Goal: Task Accomplishment & Management: Manage account settings

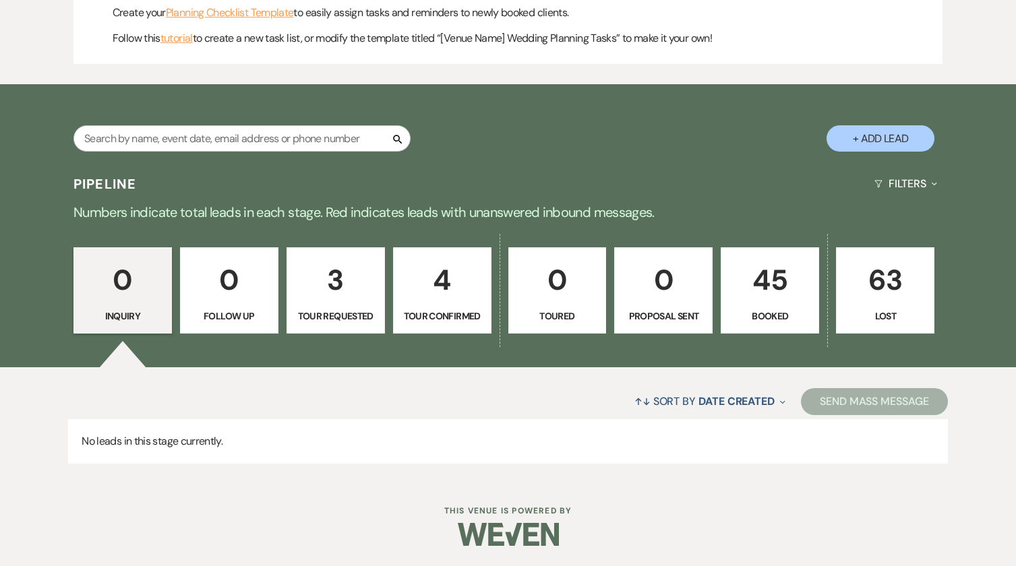
click at [762, 263] on p "45" at bounding box center [769, 279] width 81 height 45
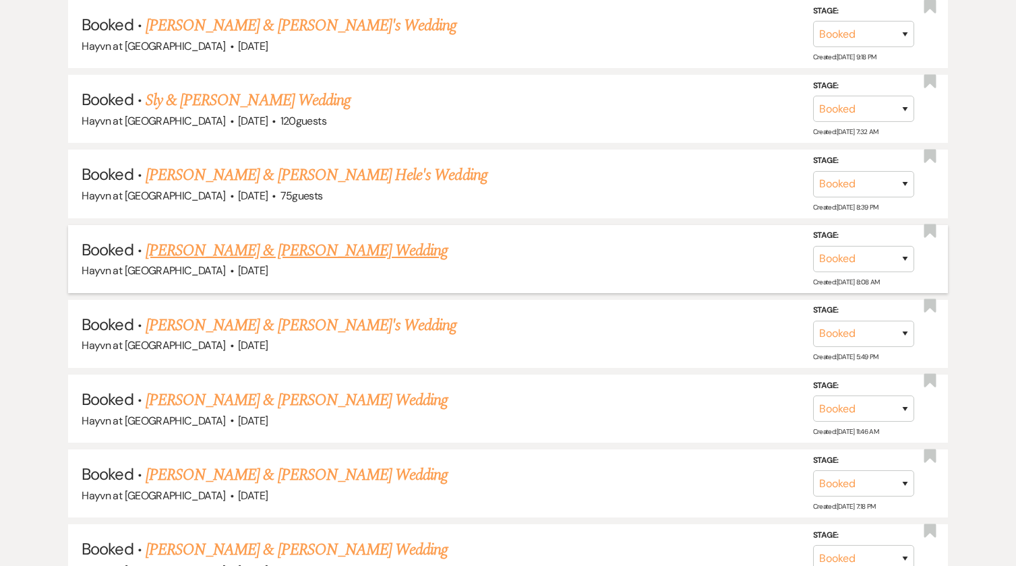
scroll to position [963, 0]
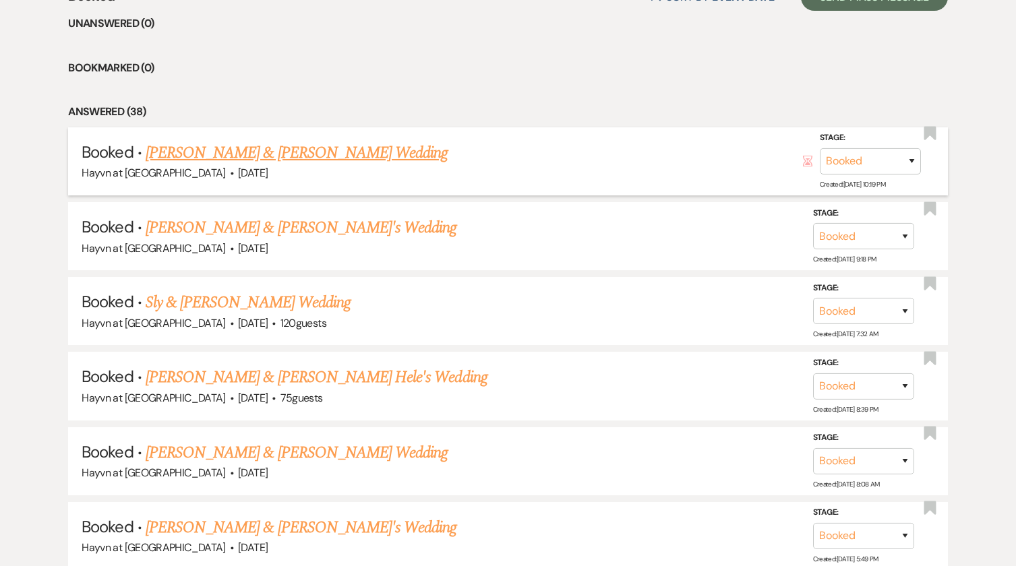
click at [315, 154] on link "[PERSON_NAME] & [PERSON_NAME] Wedding" at bounding box center [297, 153] width 302 height 24
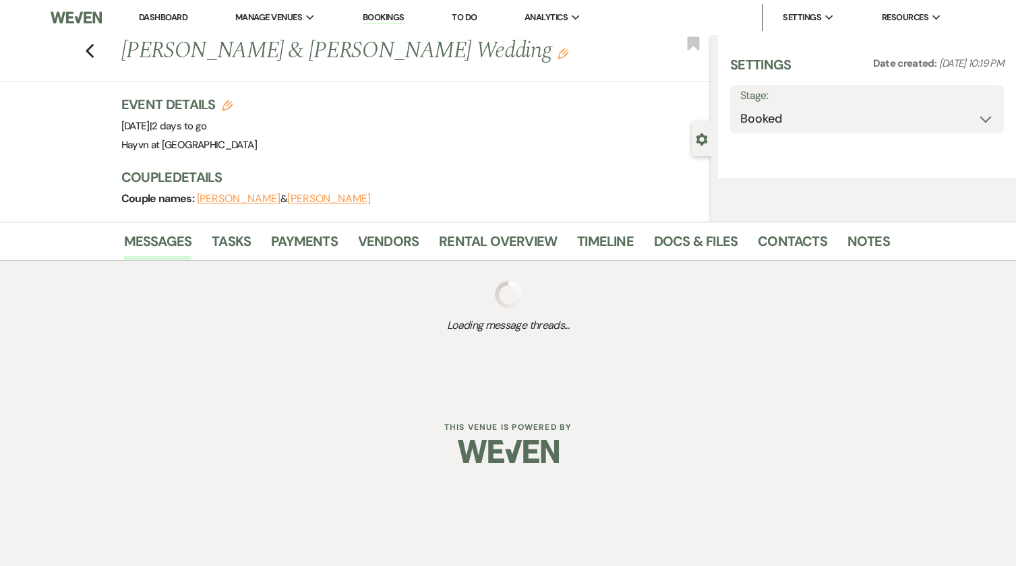
select select "5"
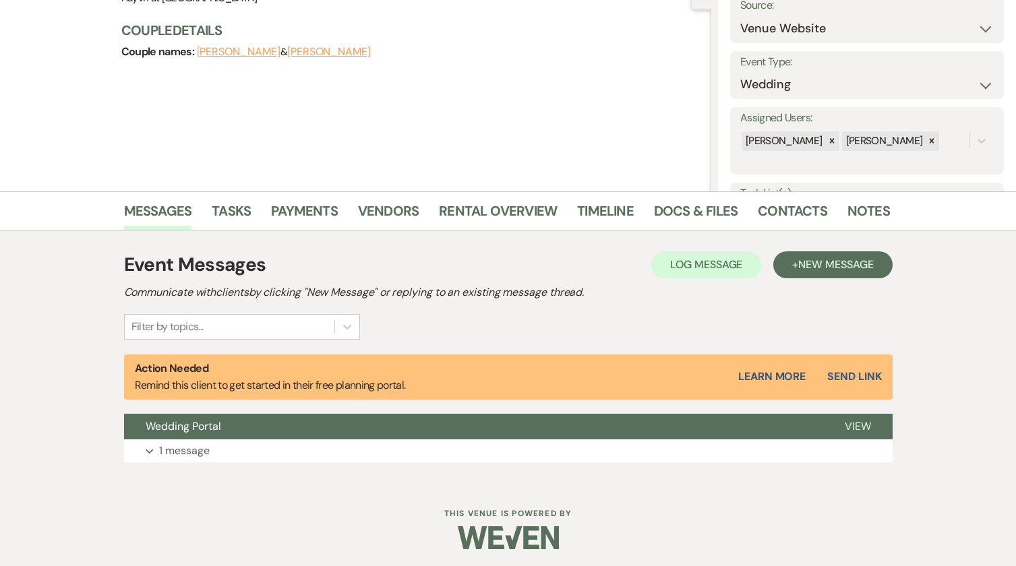
scroll to position [150, 0]
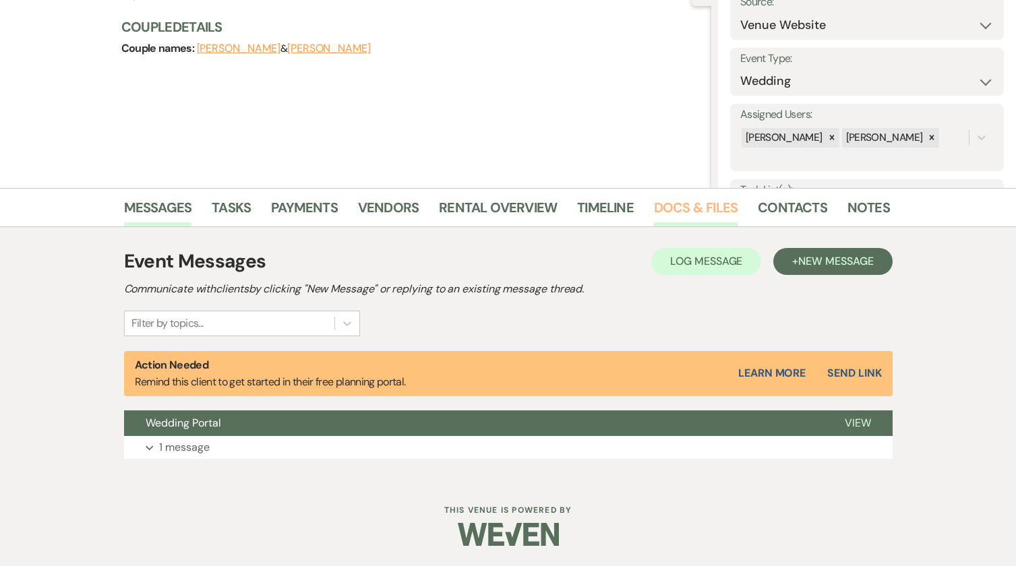
click at [676, 206] on link "Docs & Files" at bounding box center [696, 212] width 84 height 30
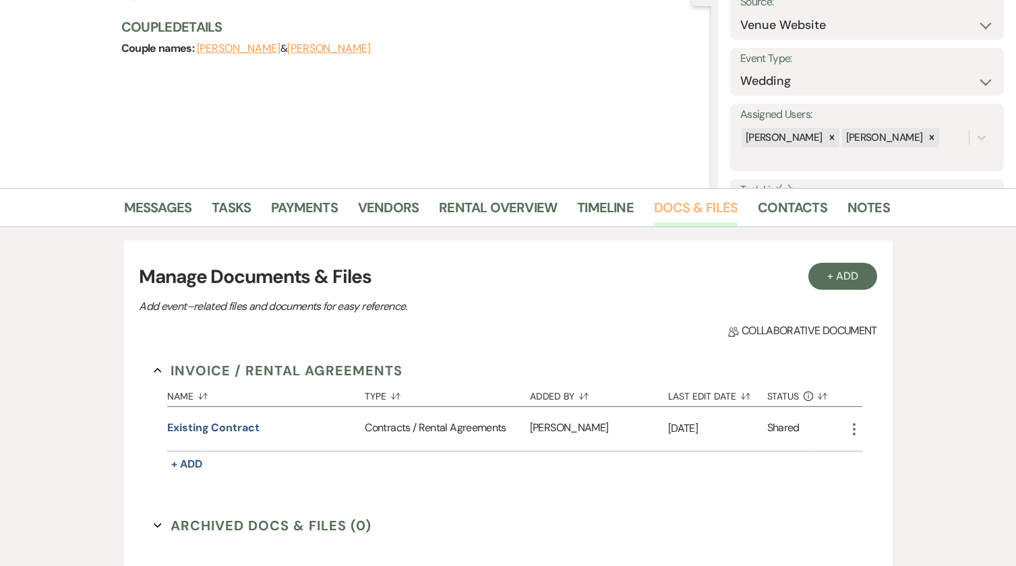
scroll to position [83, 0]
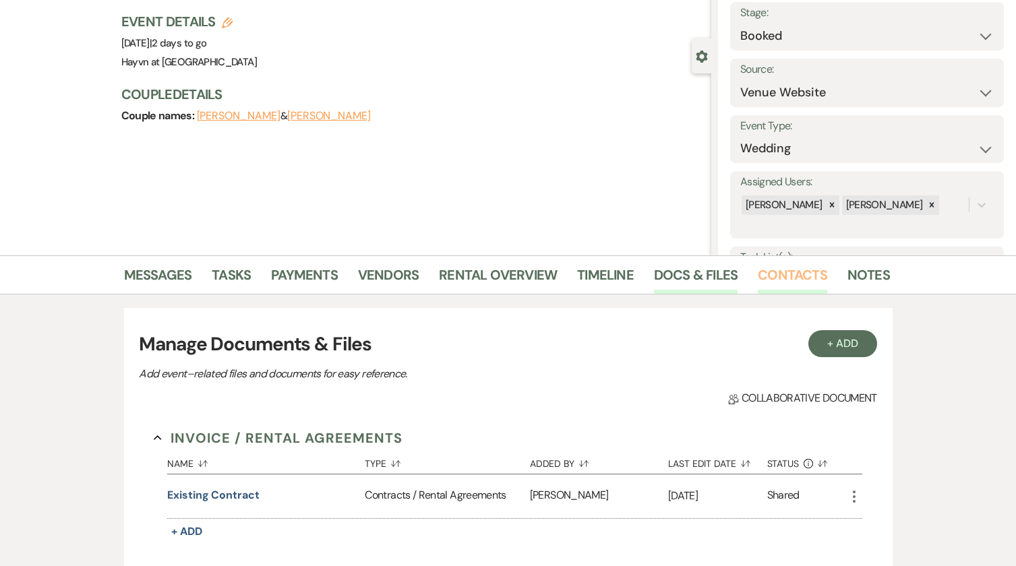
click at [770, 271] on link "Contacts" at bounding box center [792, 279] width 69 height 30
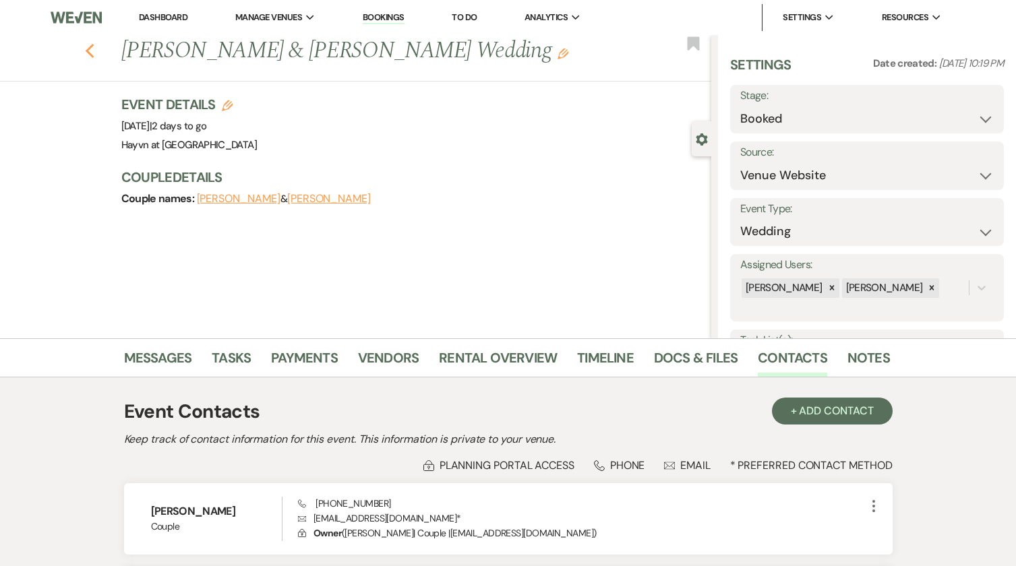
click at [94, 49] on use "button" at bounding box center [89, 51] width 9 height 15
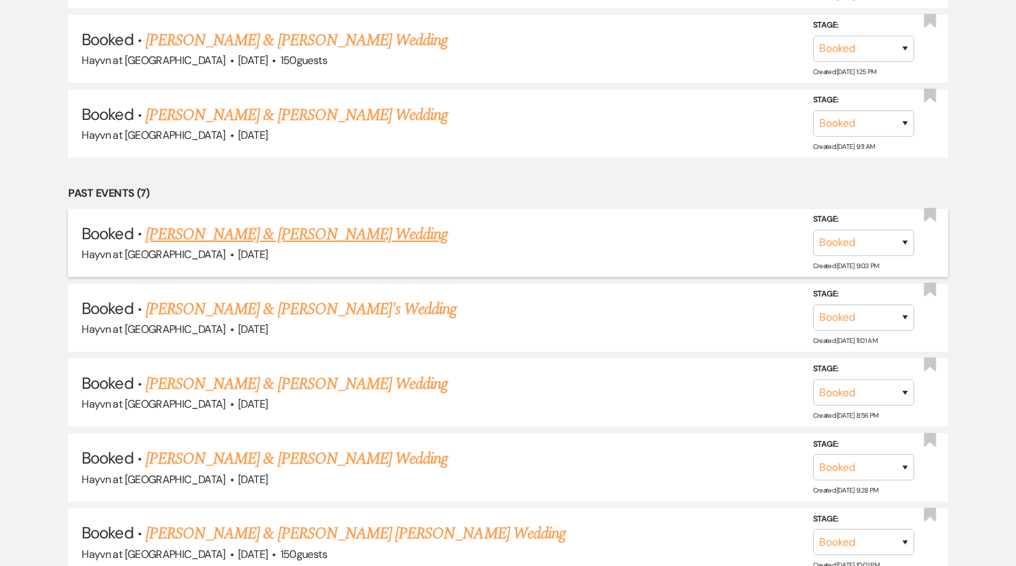
scroll to position [3794, 0]
